Goal: Navigation & Orientation: Find specific page/section

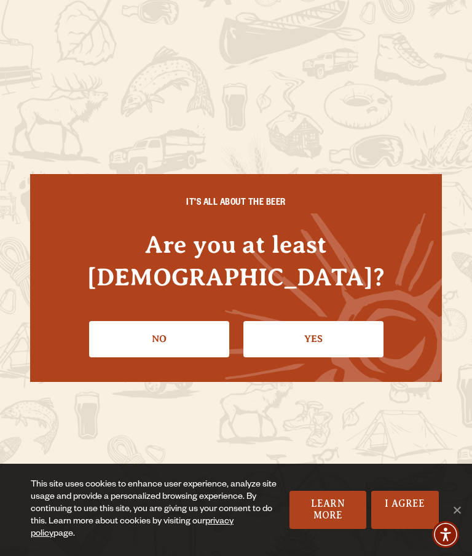
scroll to position [2, 0]
click at [321, 340] on link "Yes" at bounding box center [313, 339] width 140 height 36
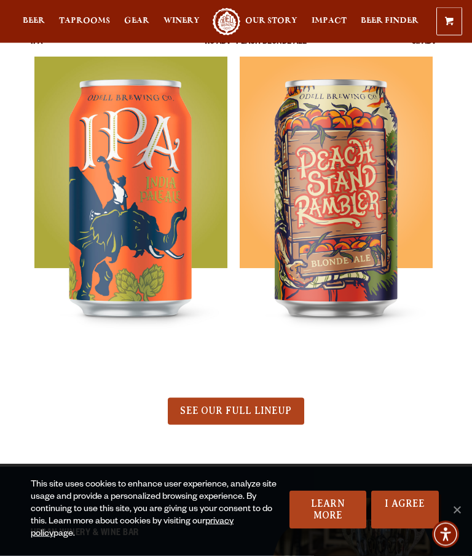
scroll to position [675, 0]
click at [276, 411] on span "SEE OUR FULL LINEUP" at bounding box center [235, 409] width 111 height 11
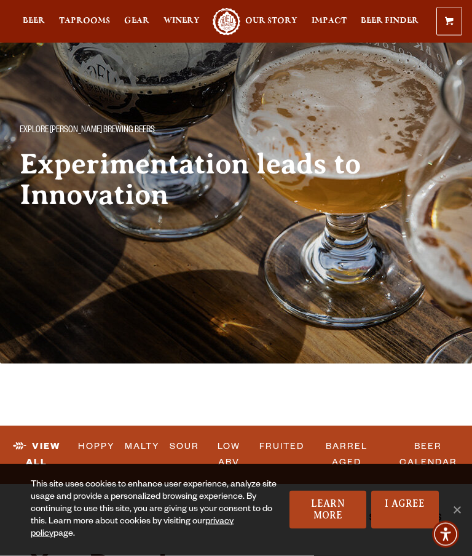
scroll to position [37, 0]
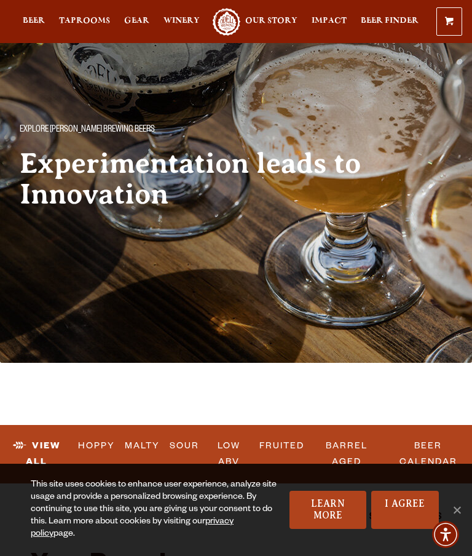
click at [337, 529] on link "Learn More" at bounding box center [327, 509] width 77 height 38
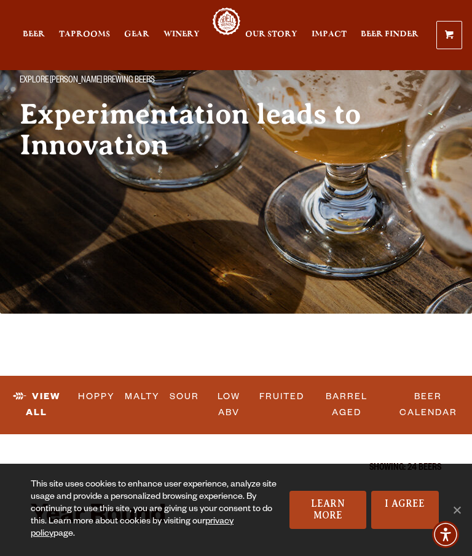
click at [407, 505] on link "I Agree" at bounding box center [405, 509] width 68 height 38
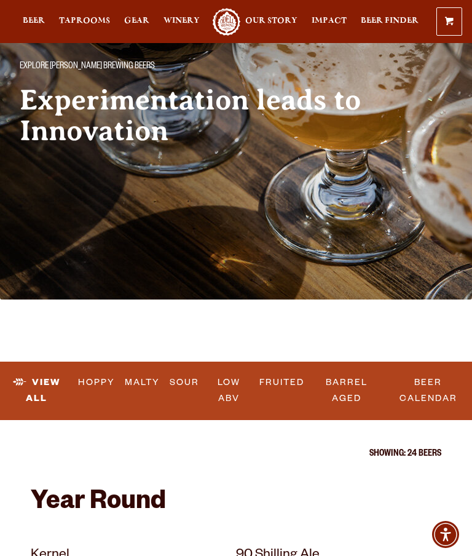
scroll to position [0, 0]
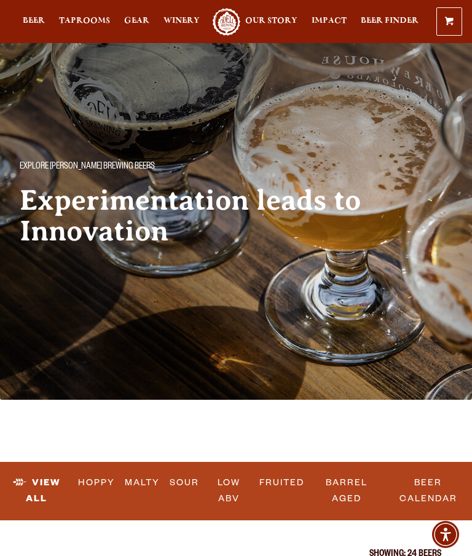
click at [130, 20] on span "Gear" at bounding box center [136, 21] width 25 height 10
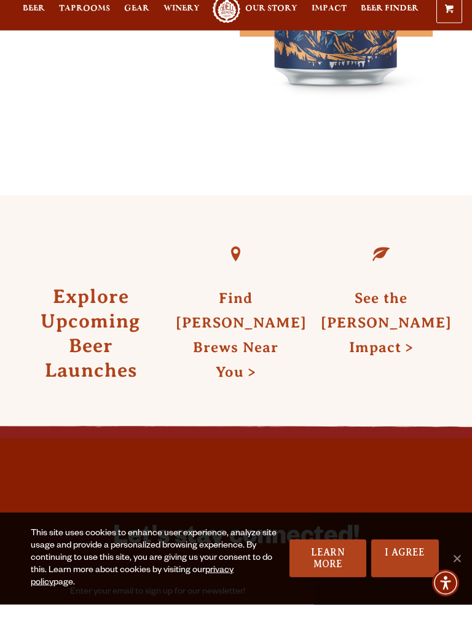
scroll to position [3903, 0]
click at [458, 565] on span "Cookie Notice" at bounding box center [457, 571] width 12 height 12
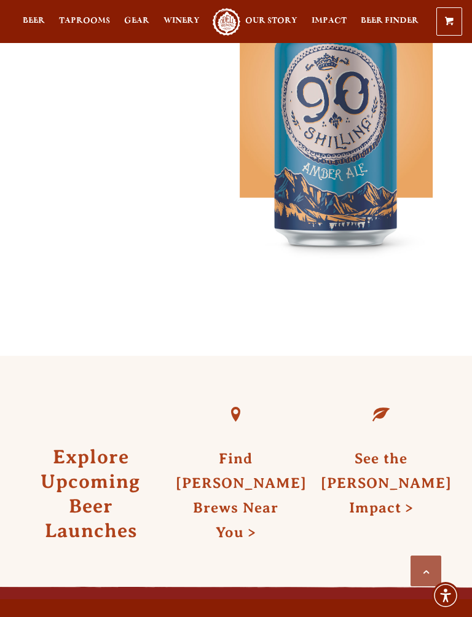
scroll to position [3754, 0]
